Goal: Information Seeking & Learning: Learn about a topic

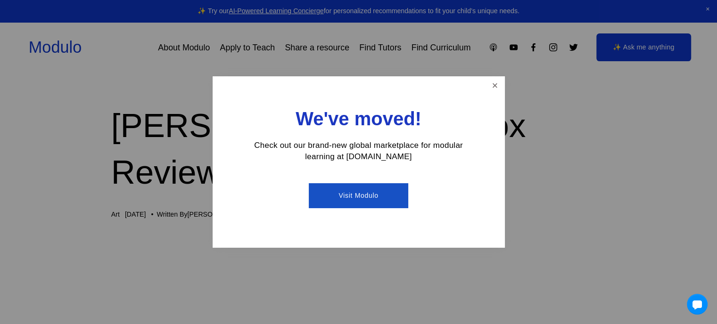
click at [507, 91] on div at bounding box center [358, 162] width 717 height 324
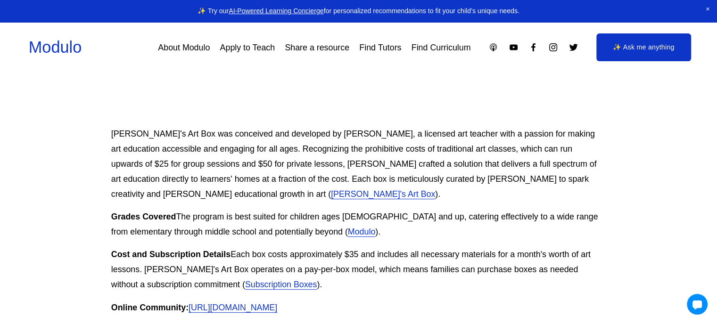
scroll to position [330, 0]
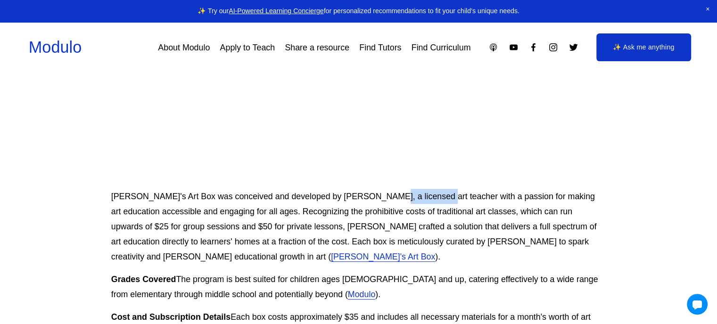
drag, startPoint x: 371, startPoint y: 149, endPoint x: 461, endPoint y: 158, distance: 90.5
click at [456, 189] on p "[PERSON_NAME]'s Art Box was conceived and developed by [PERSON_NAME], a license…" at bounding box center [358, 226] width 495 height 75
click at [462, 189] on p "[PERSON_NAME]'s Art Box was conceived and developed by [PERSON_NAME], a license…" at bounding box center [358, 226] width 495 height 75
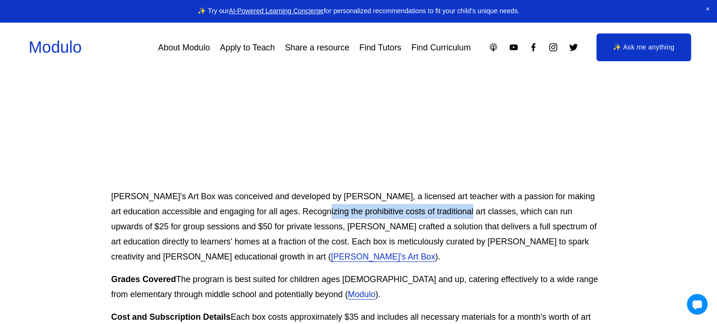
drag, startPoint x: 328, startPoint y: 164, endPoint x: 477, endPoint y: 173, distance: 149.3
click at [468, 189] on p "[PERSON_NAME]'s Art Box was conceived and developed by [PERSON_NAME], a license…" at bounding box center [358, 226] width 495 height 75
click at [378, 189] on p "[PERSON_NAME]'s Art Box was conceived and developed by [PERSON_NAME], a license…" at bounding box center [358, 226] width 495 height 75
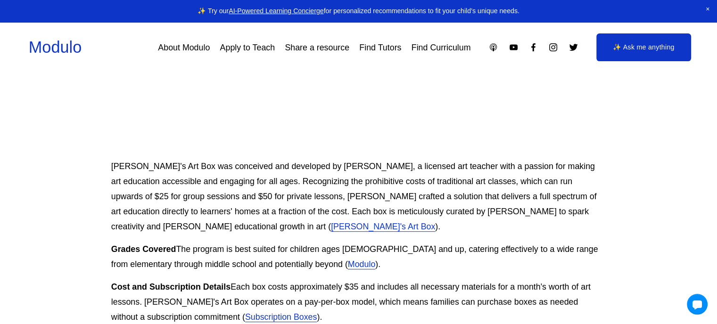
scroll to position [377, 0]
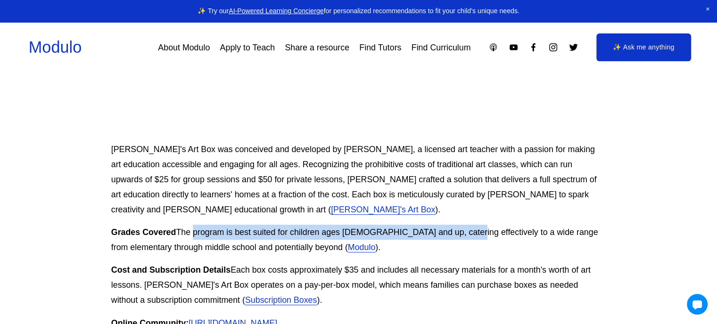
drag, startPoint x: 192, startPoint y: 186, endPoint x: 454, endPoint y: 194, distance: 262.3
click at [455, 225] on p "Grades Covered The program is best suited for children ages [DEMOGRAPHIC_DATA] …" at bounding box center [358, 240] width 495 height 30
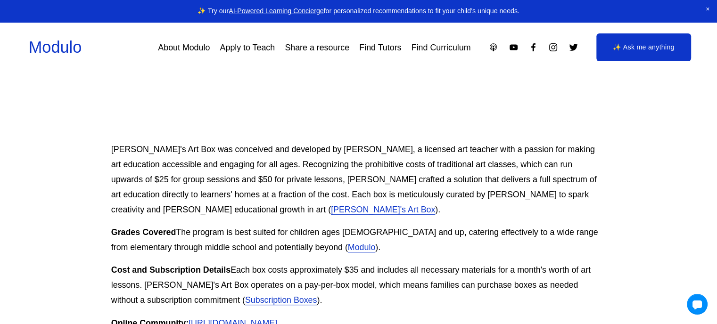
click at [165, 225] on p "Grades Covered The program is best suited for children ages [DEMOGRAPHIC_DATA] …" at bounding box center [358, 240] width 495 height 30
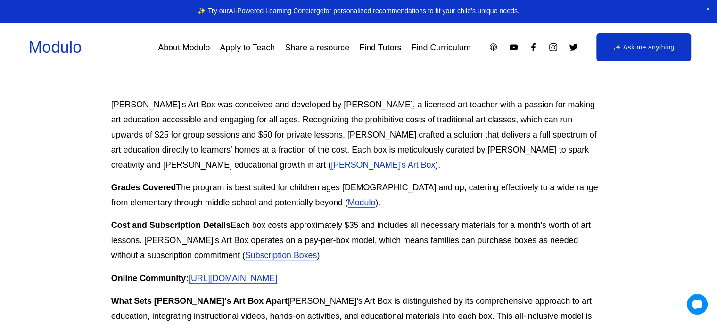
scroll to position [472, 0]
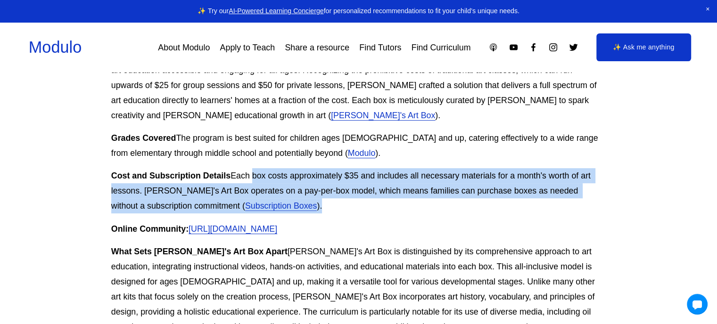
drag, startPoint x: 263, startPoint y: 132, endPoint x: 389, endPoint y: 153, distance: 127.2
click at [389, 168] on p "Cost and Subscription Details Each box costs approximately $35 and includes all…" at bounding box center [358, 190] width 495 height 45
click at [394, 168] on p "Cost and Subscription Details Each box costs approximately $35 and includes all…" at bounding box center [358, 190] width 495 height 45
click at [315, 168] on p "Cost and Subscription Details Each box costs approximately $35 and includes all…" at bounding box center [358, 190] width 495 height 45
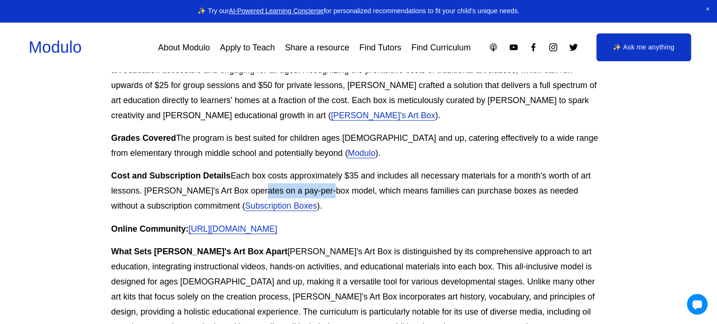
drag, startPoint x: 258, startPoint y: 143, endPoint x: 323, endPoint y: 146, distance: 64.7
click at [323, 168] on p "Cost and Subscription Details Each box costs approximately $35 and includes all…" at bounding box center [358, 190] width 495 height 45
click at [329, 168] on p "Cost and Subscription Details Each box costs approximately $35 and includes all…" at bounding box center [358, 190] width 495 height 45
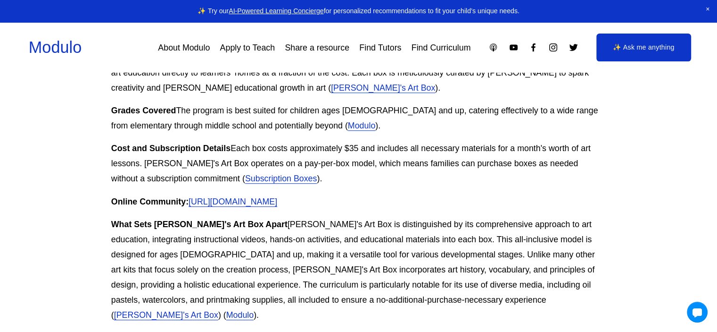
scroll to position [496, 0]
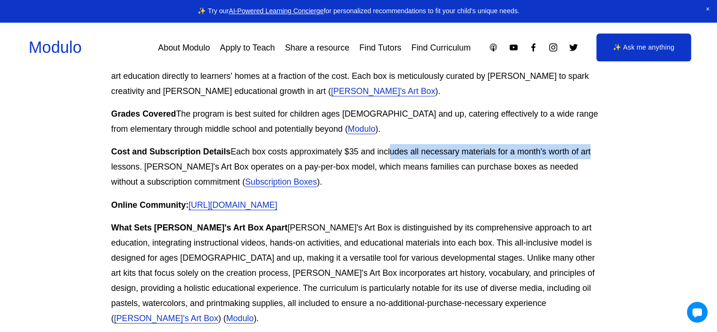
drag, startPoint x: 424, startPoint y: 98, endPoint x: 592, endPoint y: 106, distance: 168.1
click at [592, 144] on p "Cost and Subscription Details Each box costs approximately $35 and includes all…" at bounding box center [358, 166] width 495 height 45
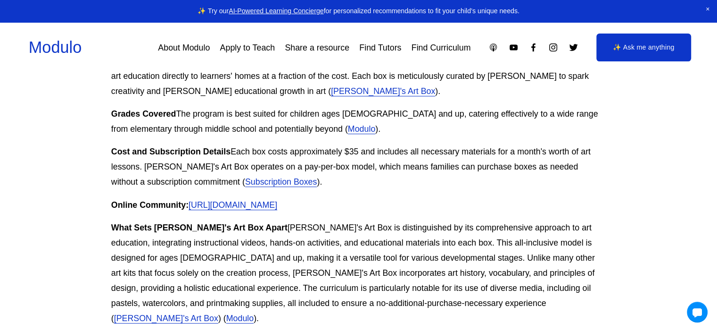
click at [593, 144] on p "Cost and Subscription Details Each box costs approximately $35 and includes all…" at bounding box center [358, 166] width 495 height 45
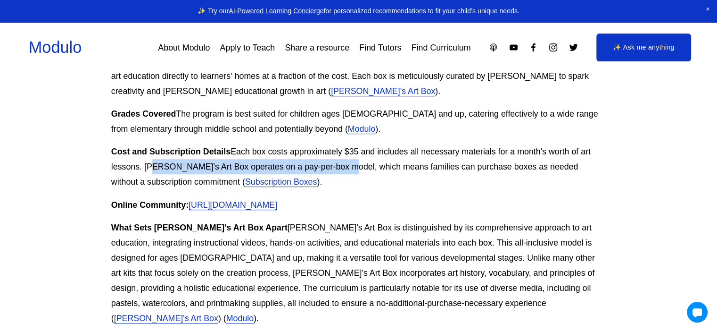
drag, startPoint x: 151, startPoint y: 123, endPoint x: 374, endPoint y: 123, distance: 223.5
click at [360, 144] on p "Cost and Subscription Details Each box costs approximately $35 and includes all…" at bounding box center [358, 166] width 495 height 45
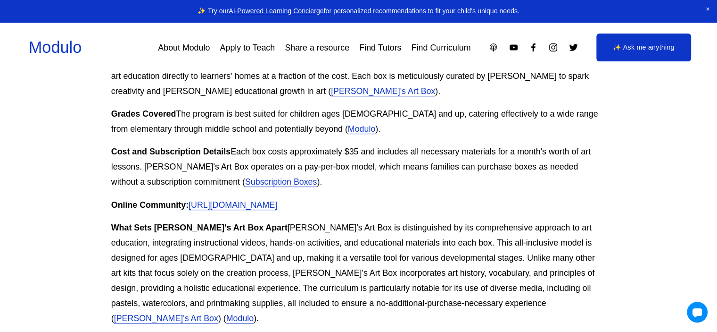
click at [374, 144] on p "Cost and Subscription Details Each box costs approximately $35 and includes all…" at bounding box center [358, 166] width 495 height 45
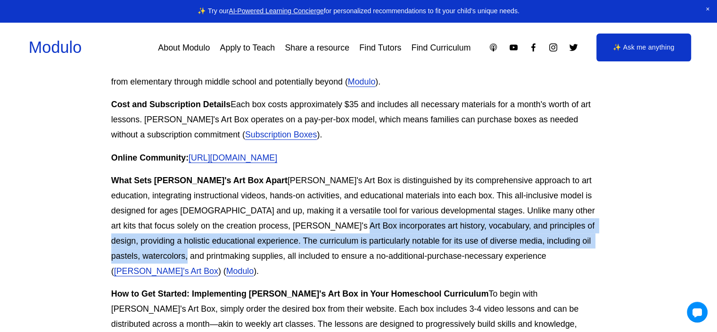
drag, startPoint x: 281, startPoint y: 180, endPoint x: 582, endPoint y: 192, distance: 302.0
click at [582, 192] on p "What Sets [PERSON_NAME]'s Art Box Apart [PERSON_NAME]'s Art Box is distinguishe…" at bounding box center [358, 226] width 495 height 106
click at [212, 198] on p "What Sets [PERSON_NAME]'s Art Box Apart [PERSON_NAME]'s Art Box is distinguishe…" at bounding box center [358, 226] width 495 height 106
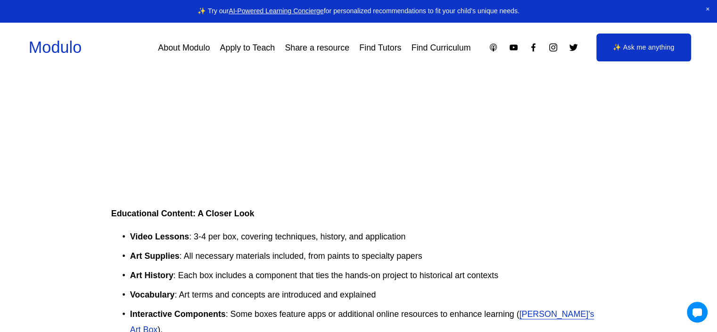
scroll to position [1062, 0]
